Goal: Task Accomplishment & Management: Use online tool/utility

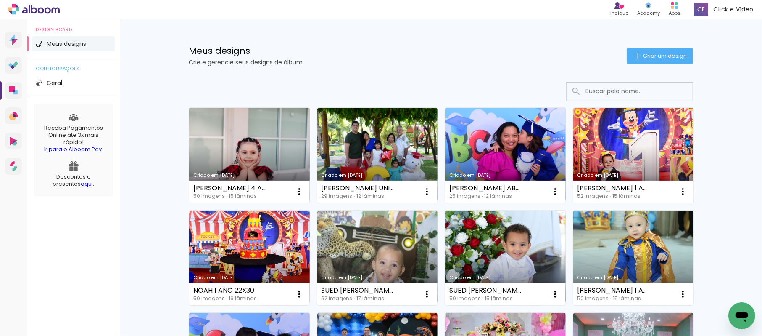
click at [276, 148] on link "Criado em [DATE]" at bounding box center [249, 155] width 121 height 95
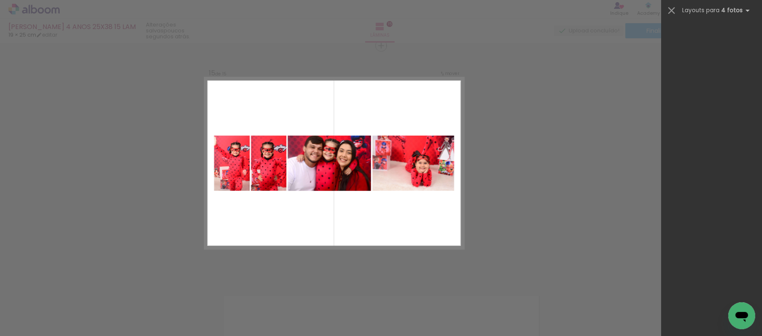
scroll to position [1345, 0]
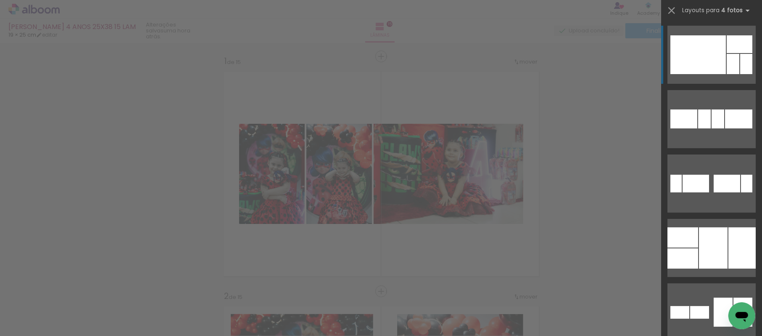
scroll to position [3295, 0]
